Goal: Task Accomplishment & Management: Manage account settings

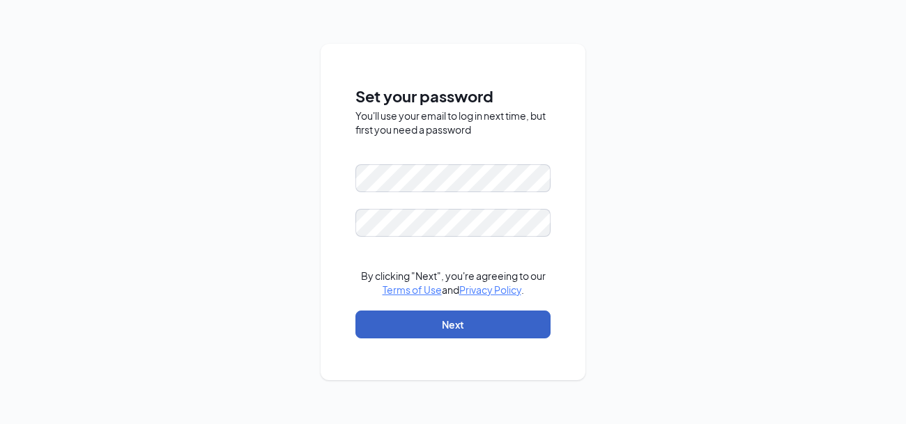
click at [456, 323] on button "Next" at bounding box center [452, 325] width 195 height 28
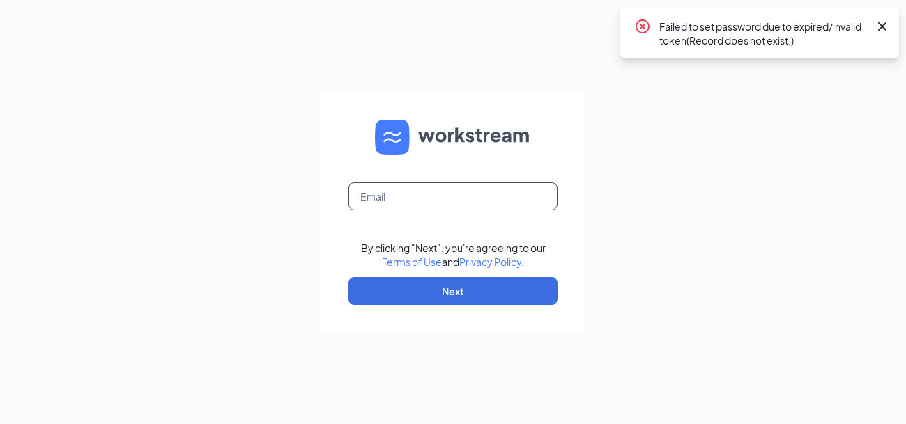
click at [390, 189] on input "text" at bounding box center [452, 197] width 209 height 28
type input "[EMAIL_ADDRESS][DOMAIN_NAME]"
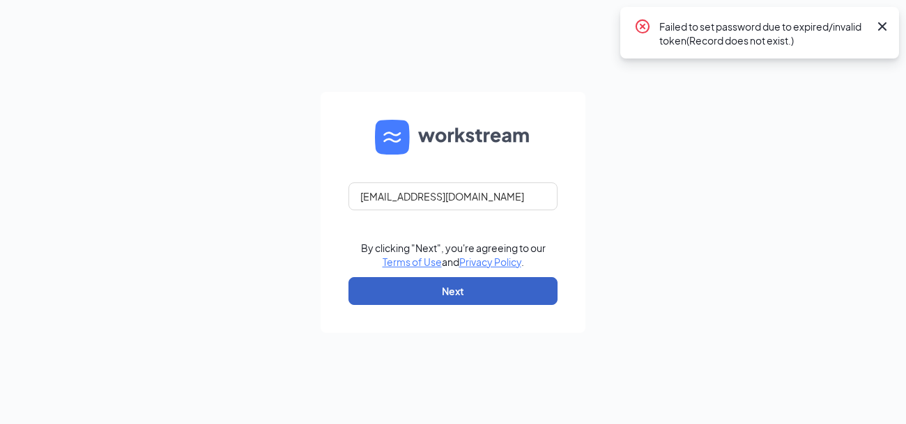
click at [438, 295] on button "Next" at bounding box center [452, 291] width 209 height 28
click at [438, 295] on button "button" at bounding box center [452, 291] width 209 height 28
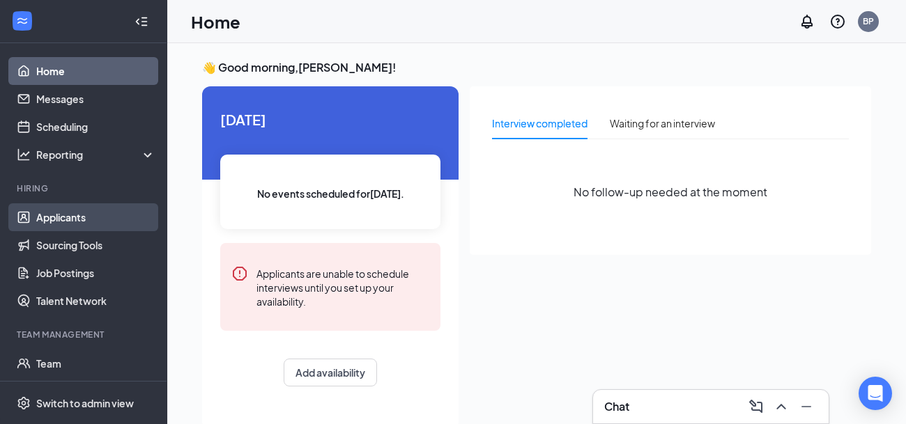
click at [77, 218] on link "Applicants" at bounding box center [95, 217] width 119 height 28
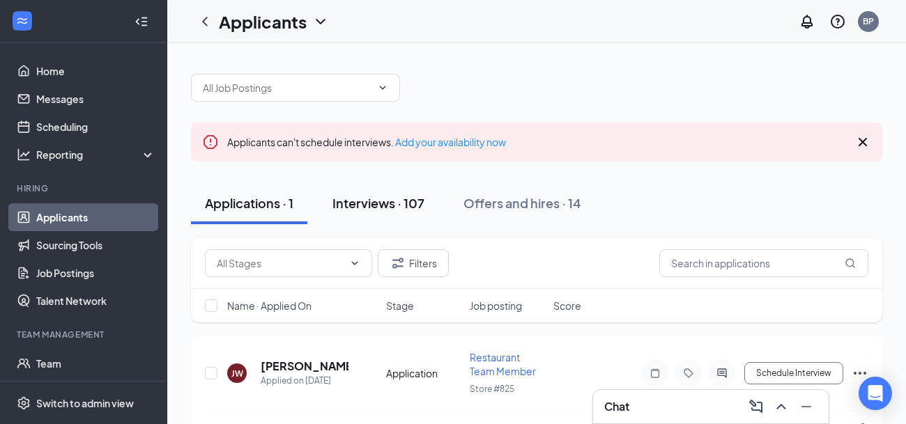
scroll to position [38, 0]
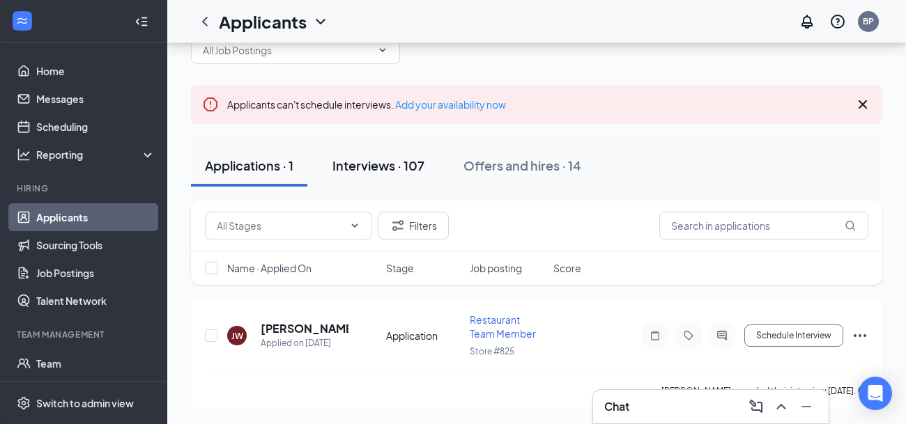
click at [405, 158] on div "Interviews · 107" at bounding box center [378, 165] width 92 height 17
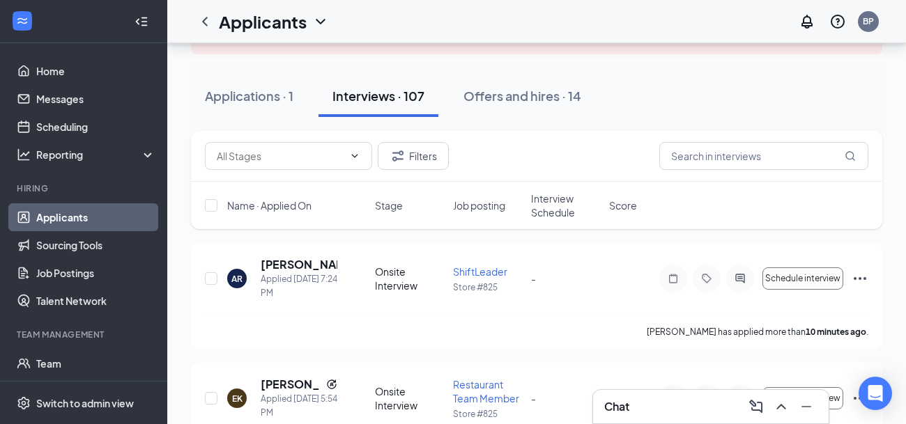
scroll to position [109, 0]
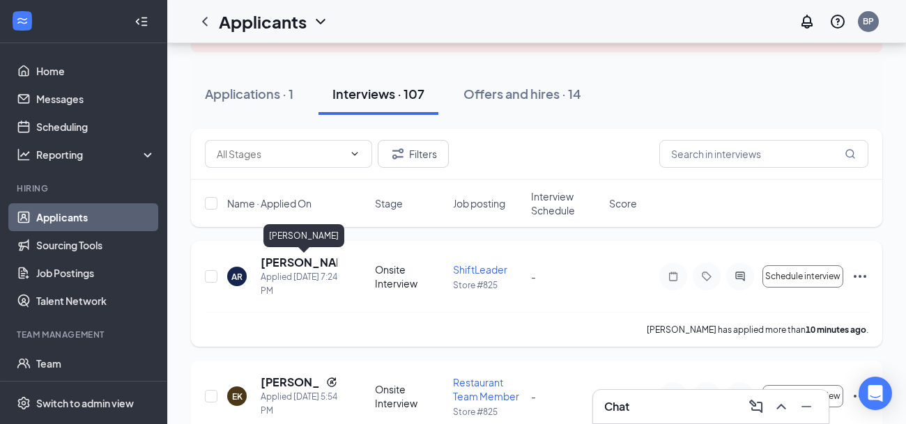
click at [289, 260] on h5 "Amber Rich" at bounding box center [299, 262] width 77 height 15
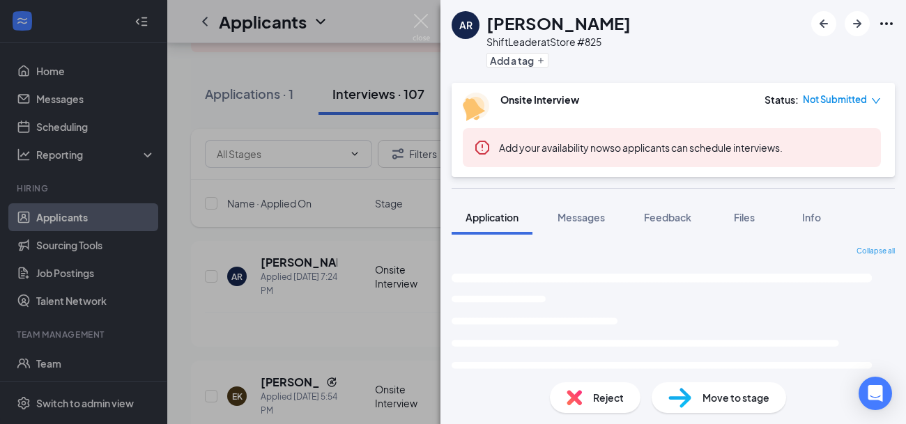
click at [708, 391] on span "Move to stage" at bounding box center [735, 397] width 67 height 15
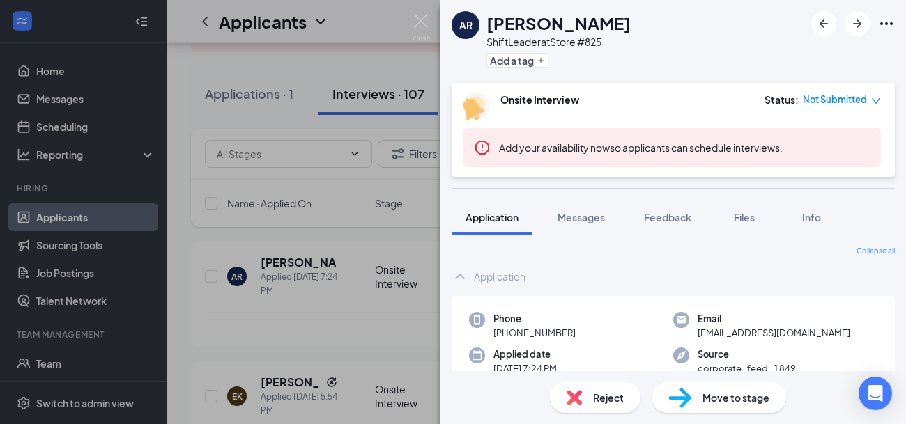
click at [692, 402] on div "Move to stage" at bounding box center [719, 398] width 134 height 31
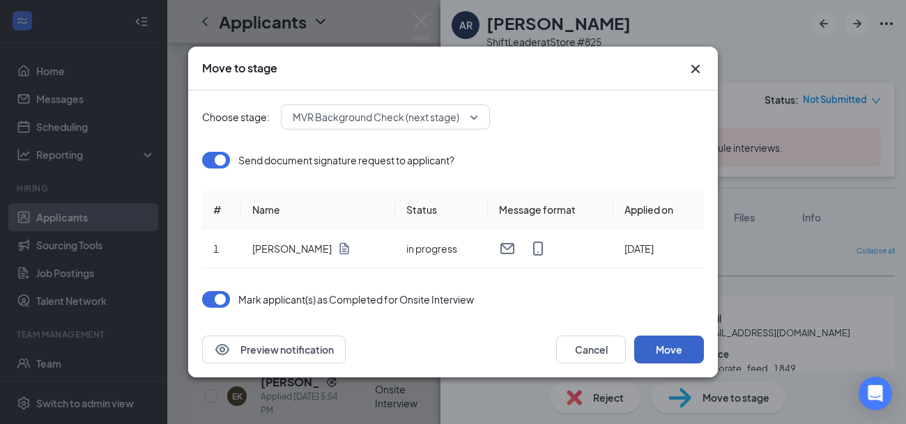
click at [677, 351] on button "Move" at bounding box center [669, 350] width 70 height 28
